Goal: Task Accomplishment & Management: Use online tool/utility

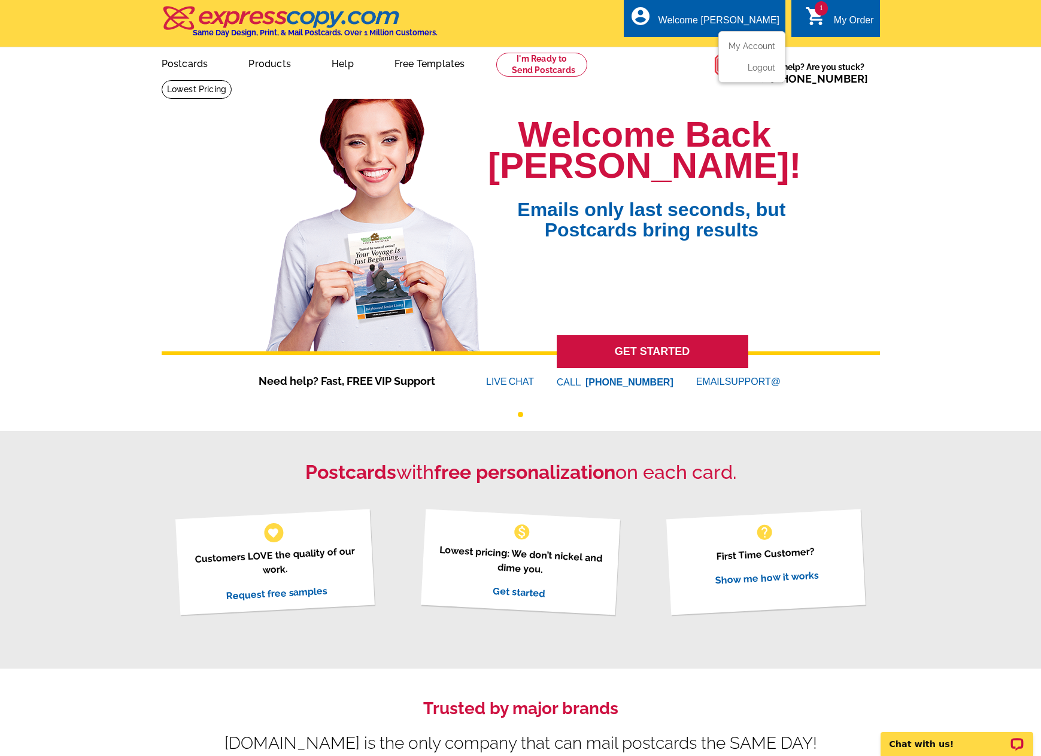
click at [759, 17] on div "Welcome [PERSON_NAME]" at bounding box center [719, 23] width 121 height 17
click at [761, 46] on link "My Account" at bounding box center [750, 46] width 52 height 11
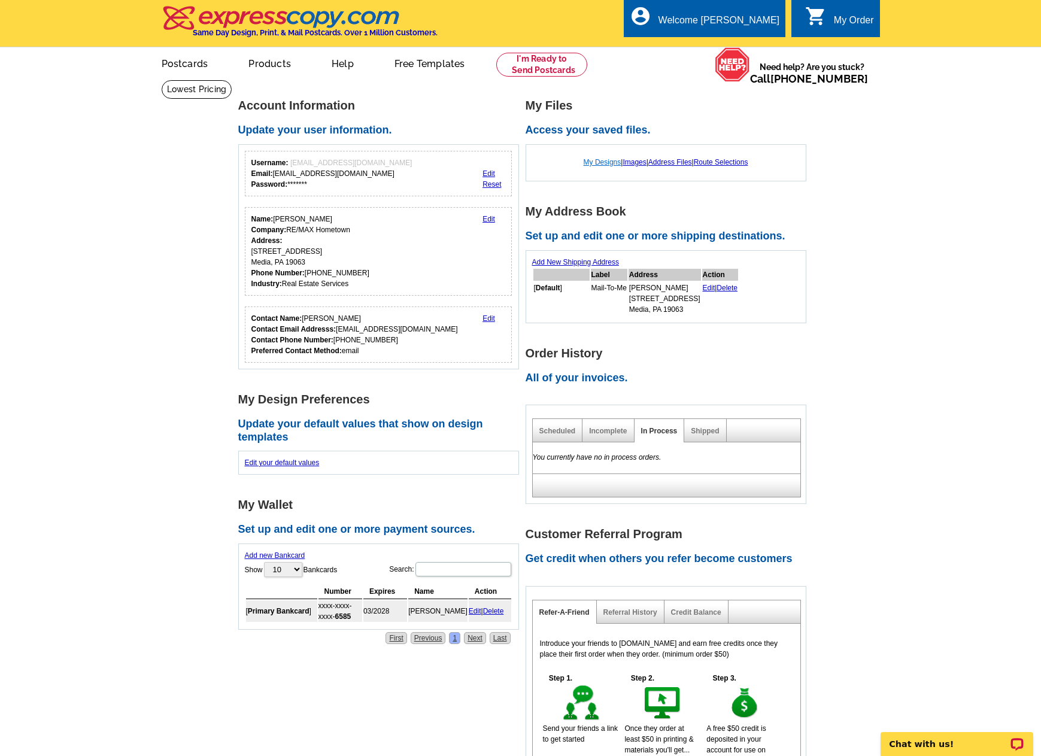
click at [607, 163] on link "My Designs" at bounding box center [603, 162] width 38 height 8
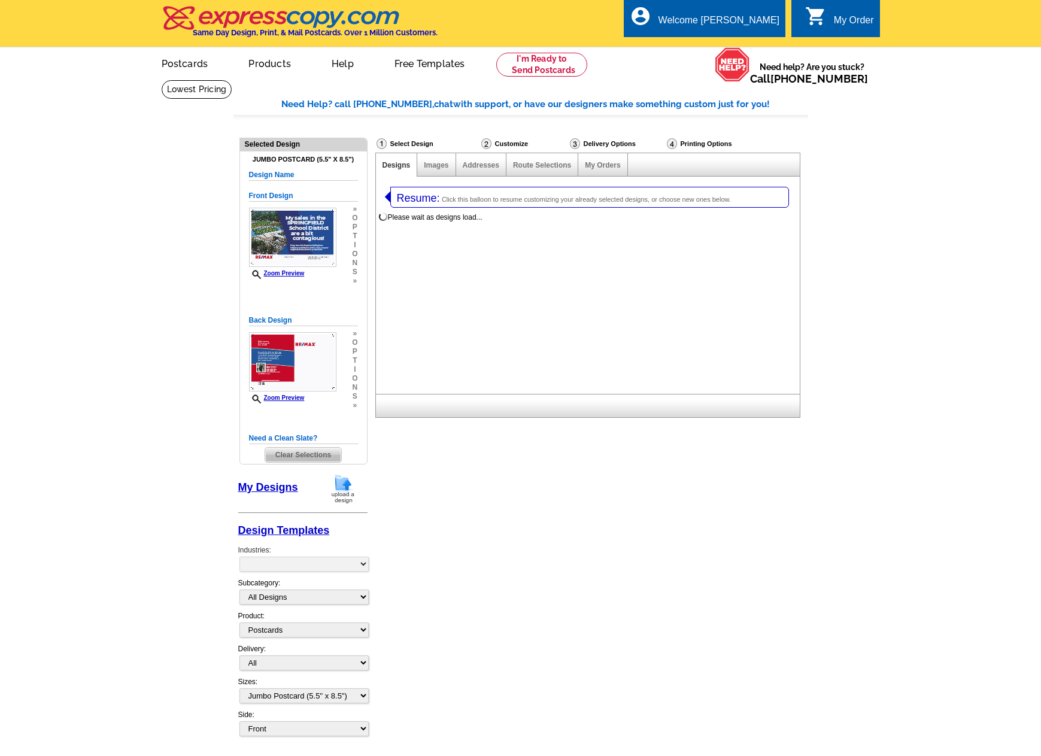
select select "1"
select select "2"
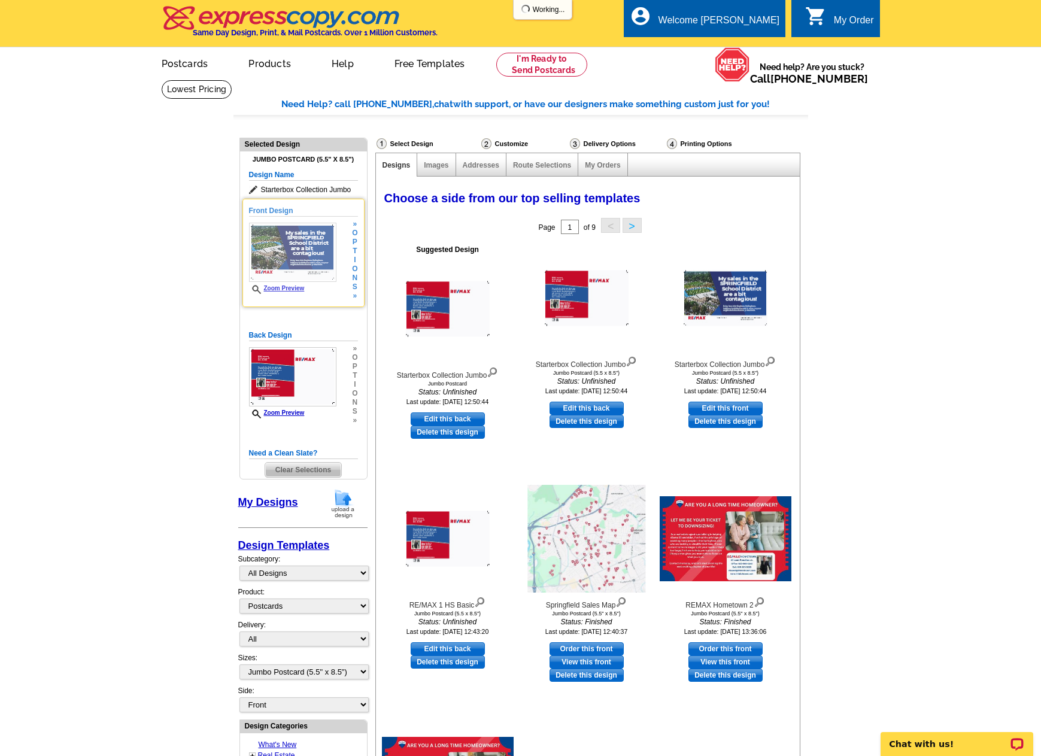
click at [285, 243] on img at bounding box center [292, 252] width 87 height 59
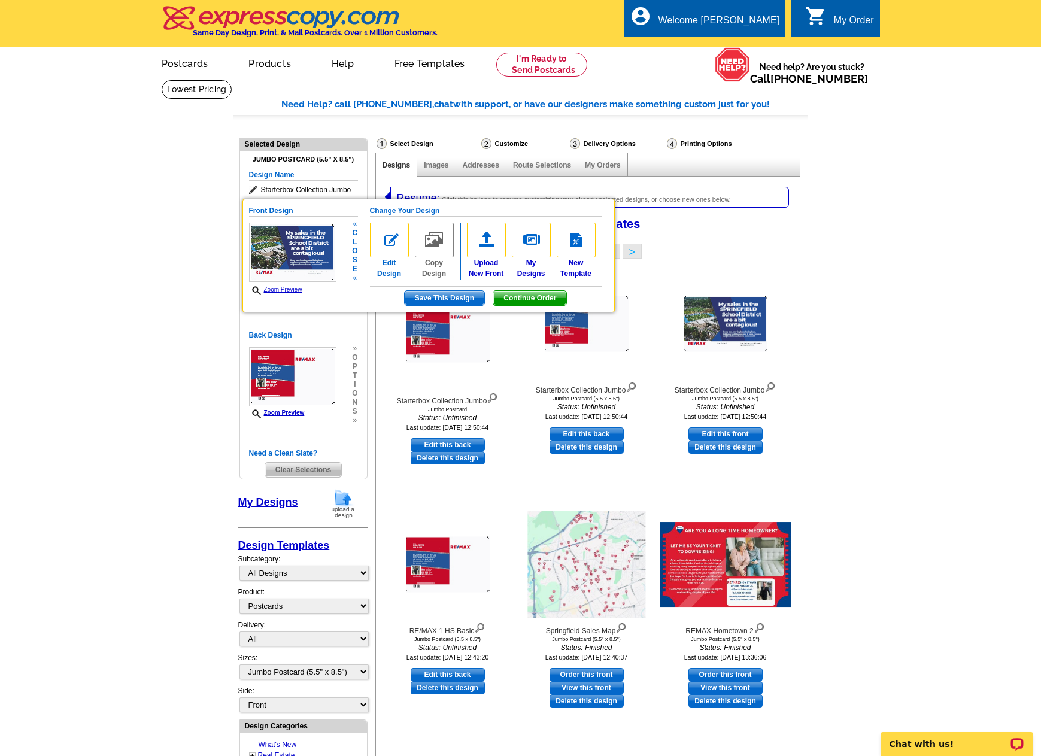
click at [394, 247] on img at bounding box center [389, 240] width 39 height 35
